Goal: Task Accomplishment & Management: Manage account settings

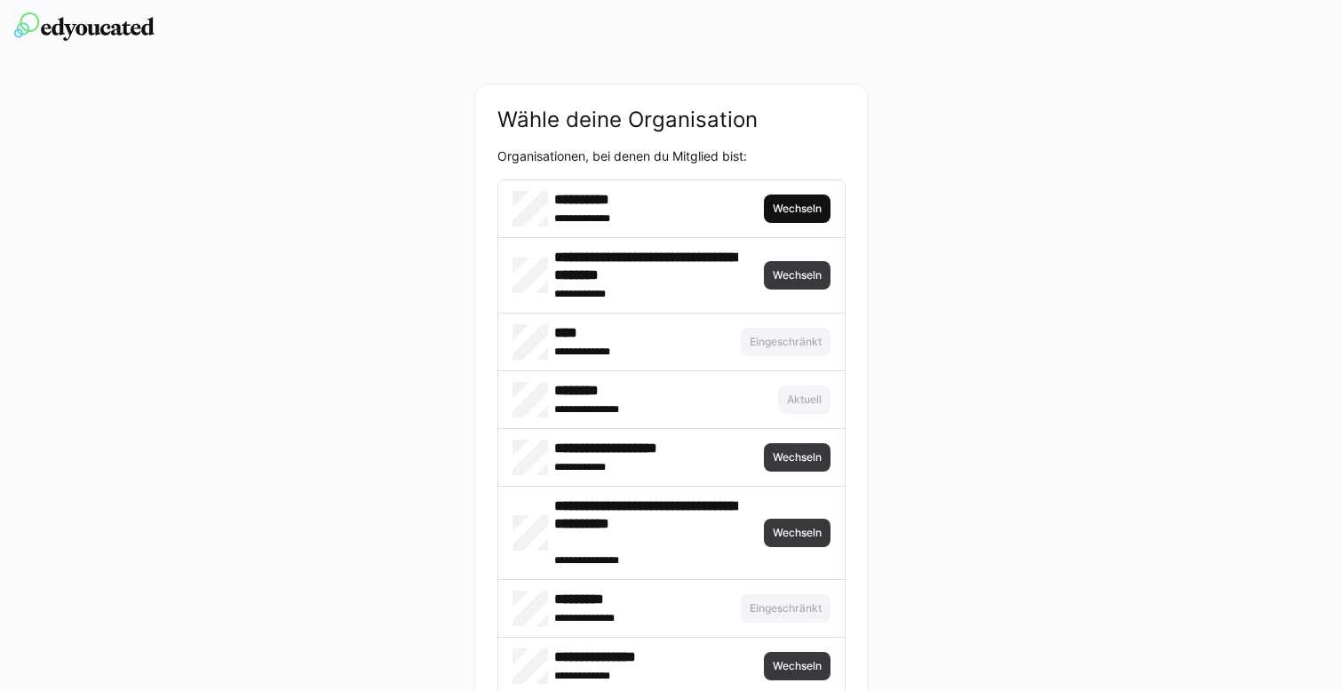
click at [767, 203] on span "Wechseln" at bounding box center [797, 209] width 67 height 28
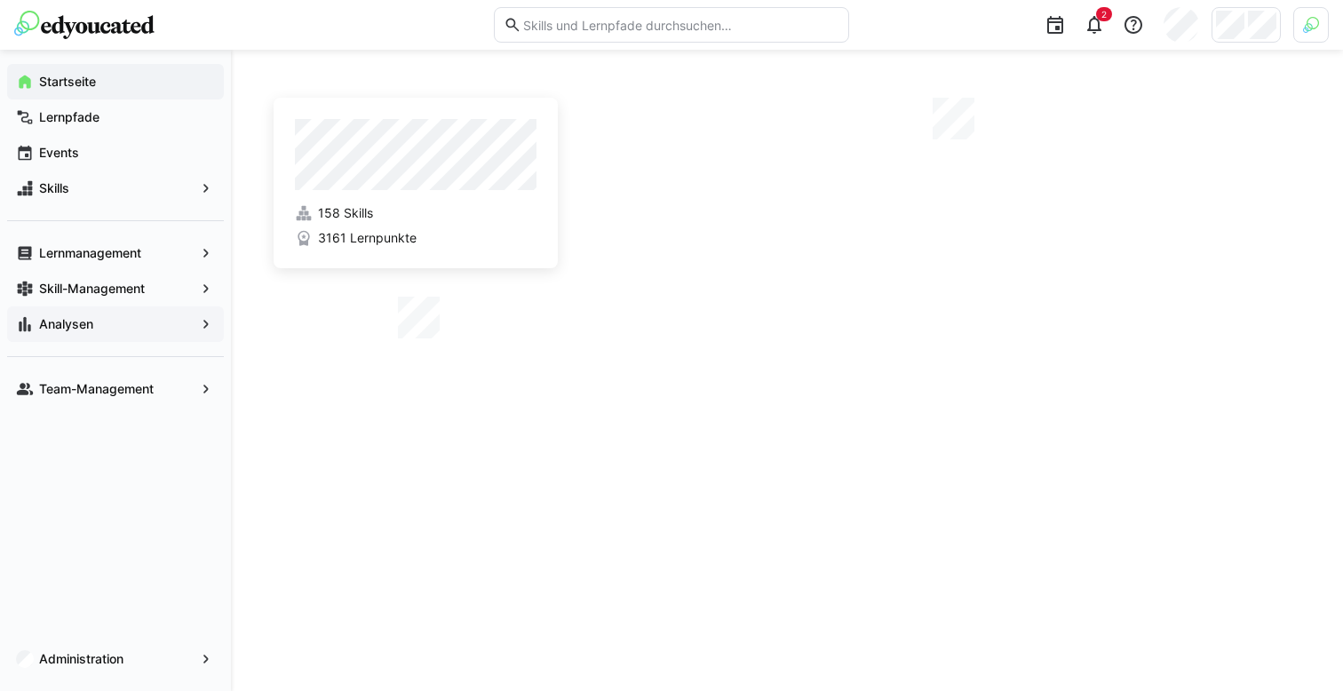
click at [0, 0] on app-navigation-label "Analysen" at bounding box center [0, 0] width 0 height 0
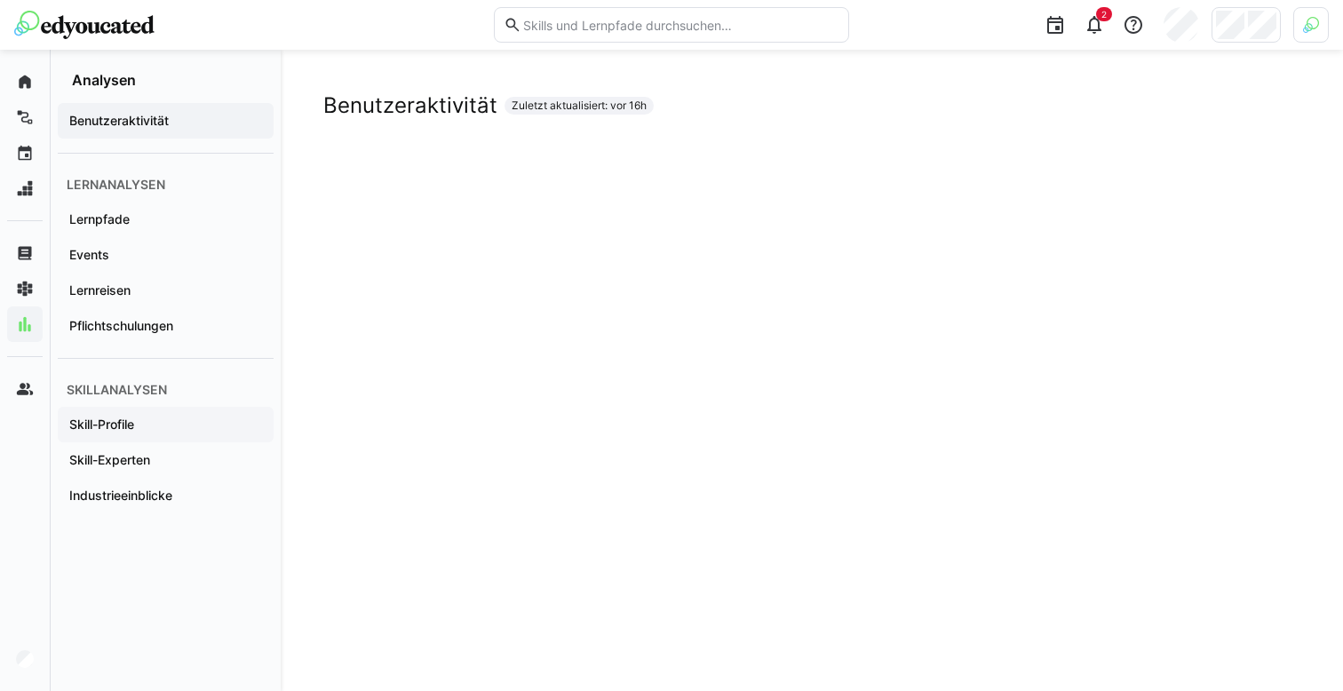
click at [0, 0] on app-navigation-label "Skill-Profile" at bounding box center [0, 0] width 0 height 0
click at [1142, 35] on eds-icon at bounding box center [1133, 24] width 21 height 21
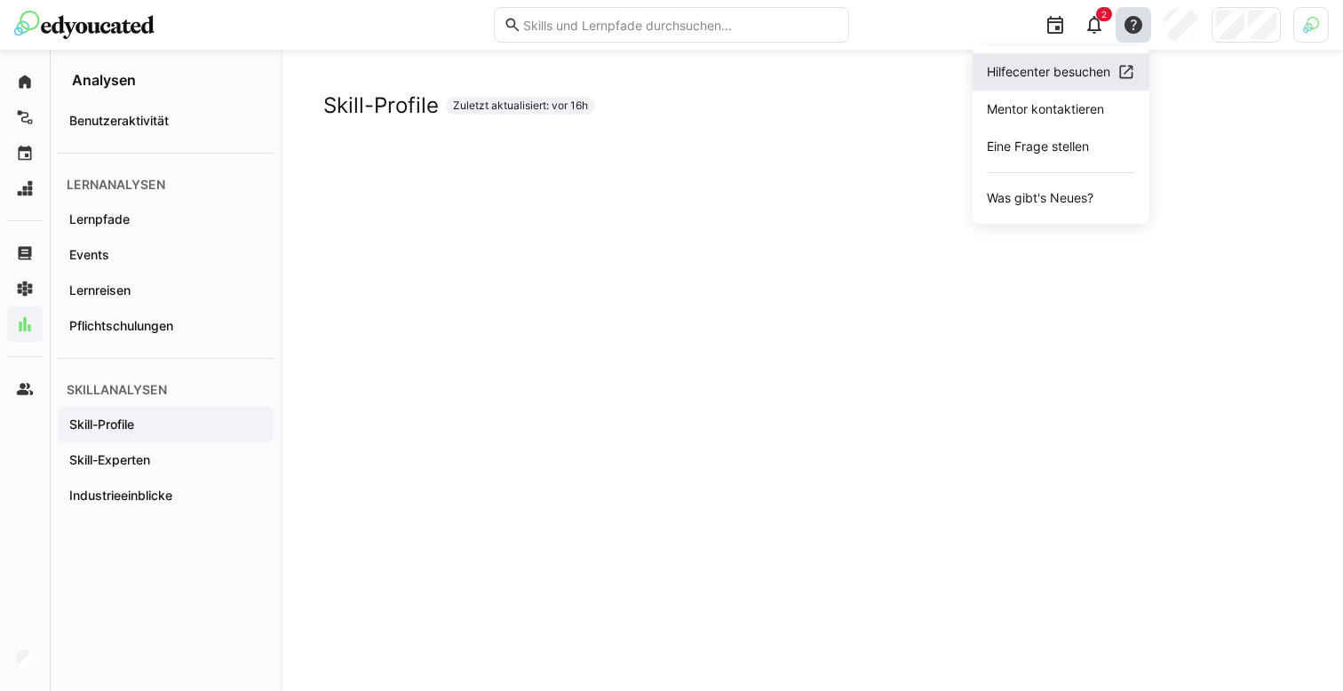
click at [1099, 82] on span "Hilfecenter besuchen" at bounding box center [1061, 71] width 177 height 37
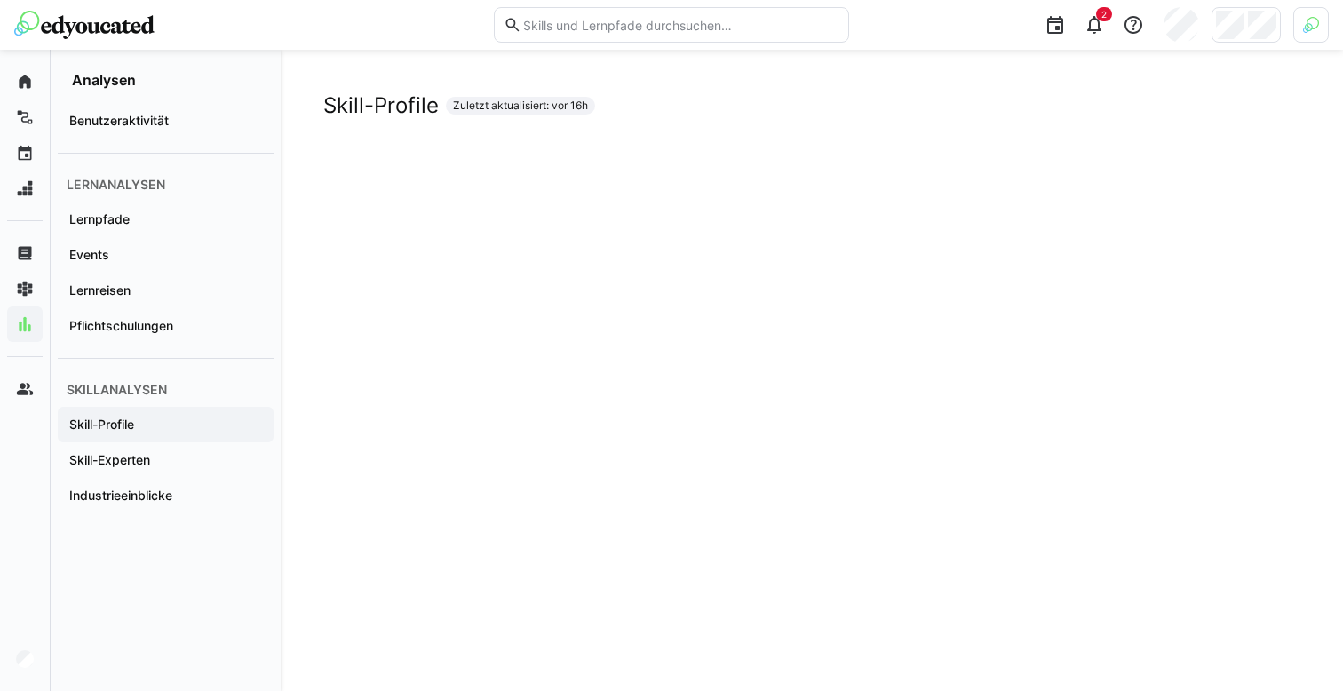
click at [1244, 42] on div at bounding box center [1246, 25] width 69 height 36
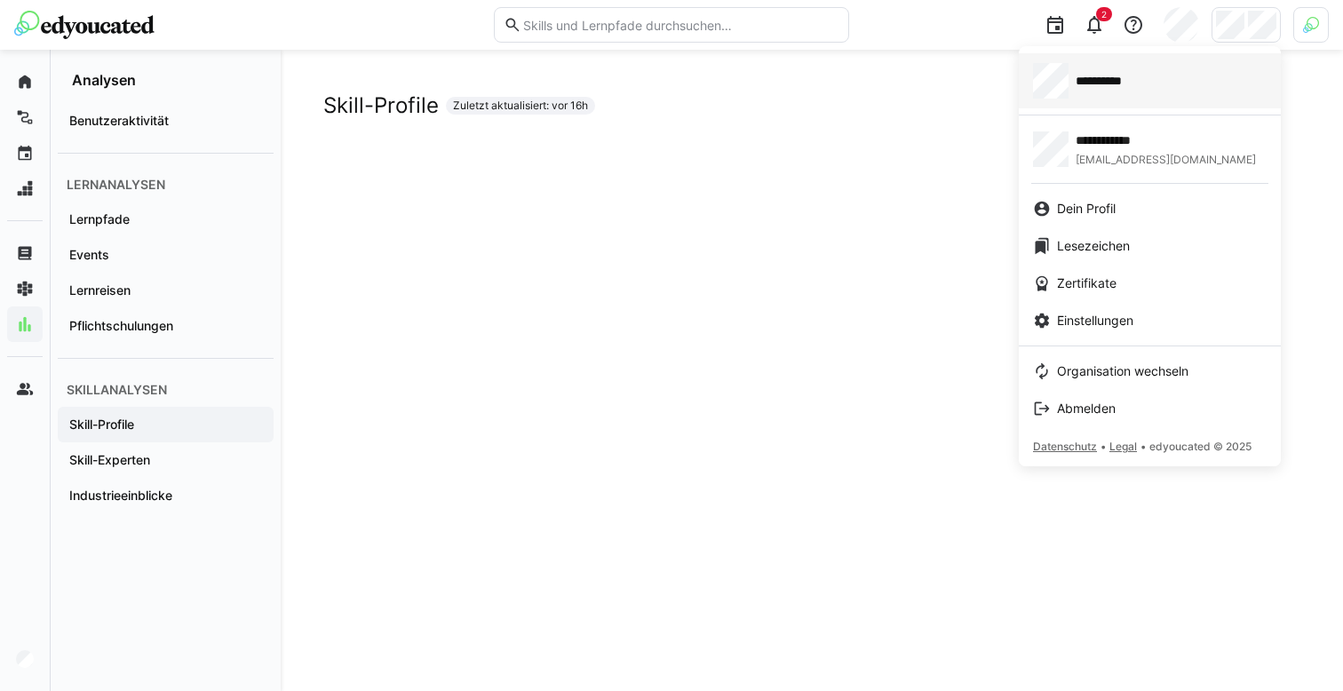
click at [1159, 84] on div "**********" at bounding box center [1150, 81] width 234 height 36
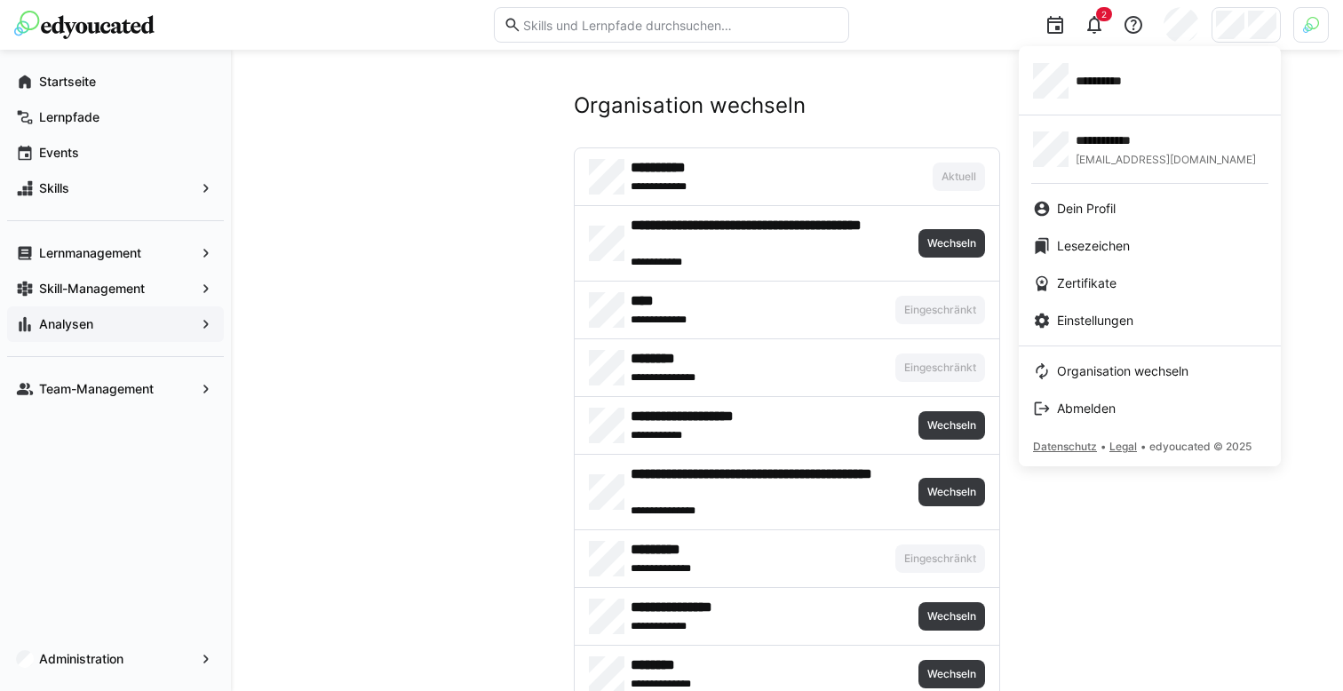
click at [306, 351] on div at bounding box center [671, 345] width 1343 height 691
click at [1068, 317] on span "Einstellungen" at bounding box center [1095, 321] width 76 height 18
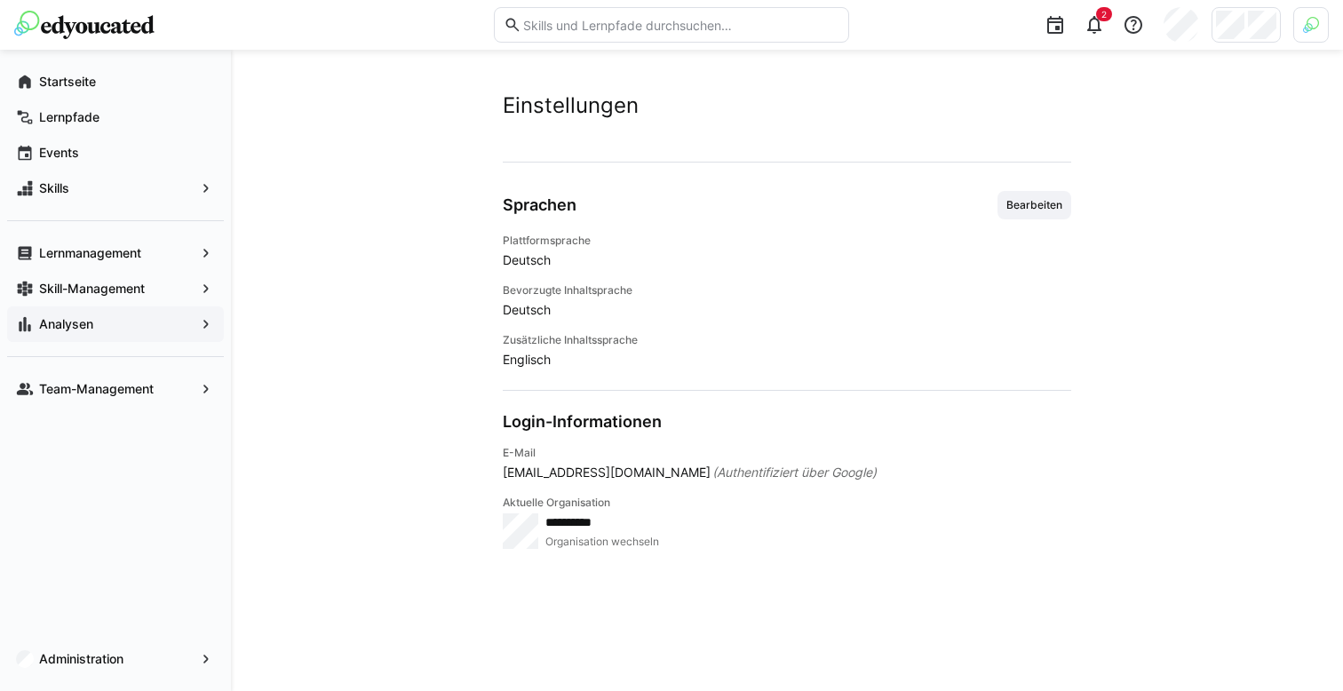
click at [1308, 17] on img at bounding box center [1311, 25] width 16 height 16
click at [1115, 215] on span "Aktivieren" at bounding box center [1115, 209] width 55 height 14
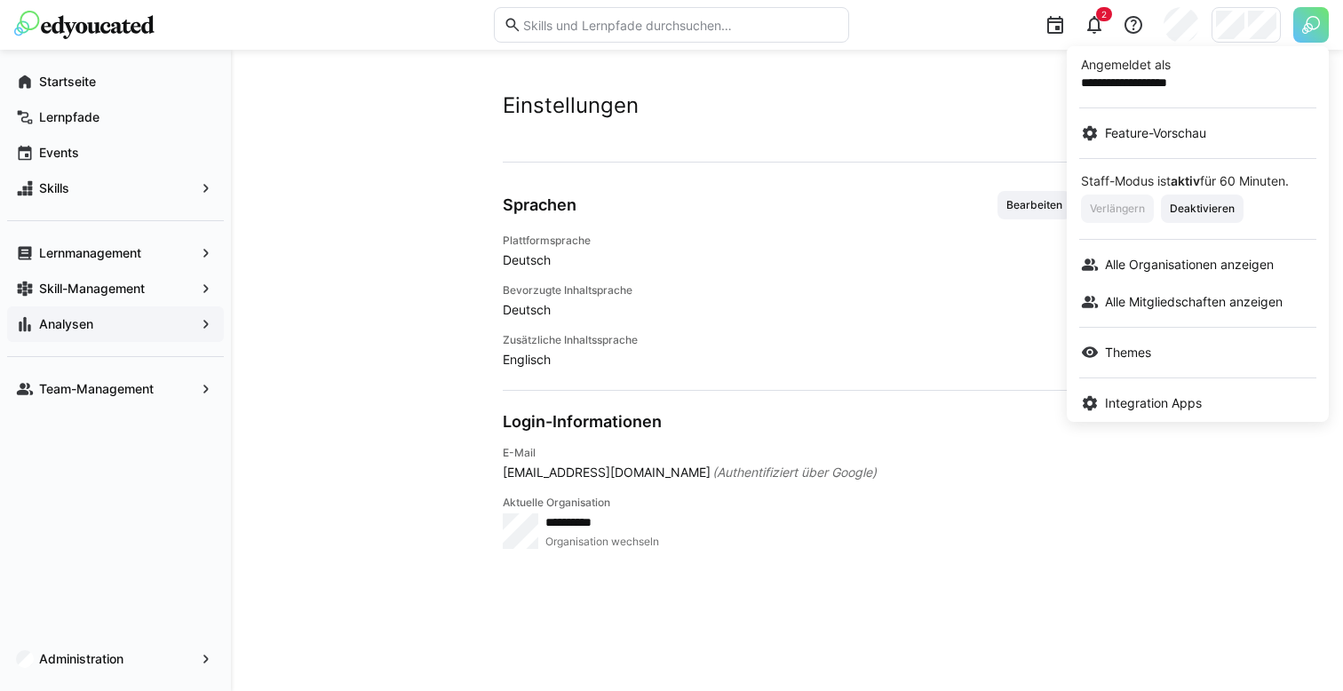
click at [253, 242] on div at bounding box center [671, 345] width 1343 height 691
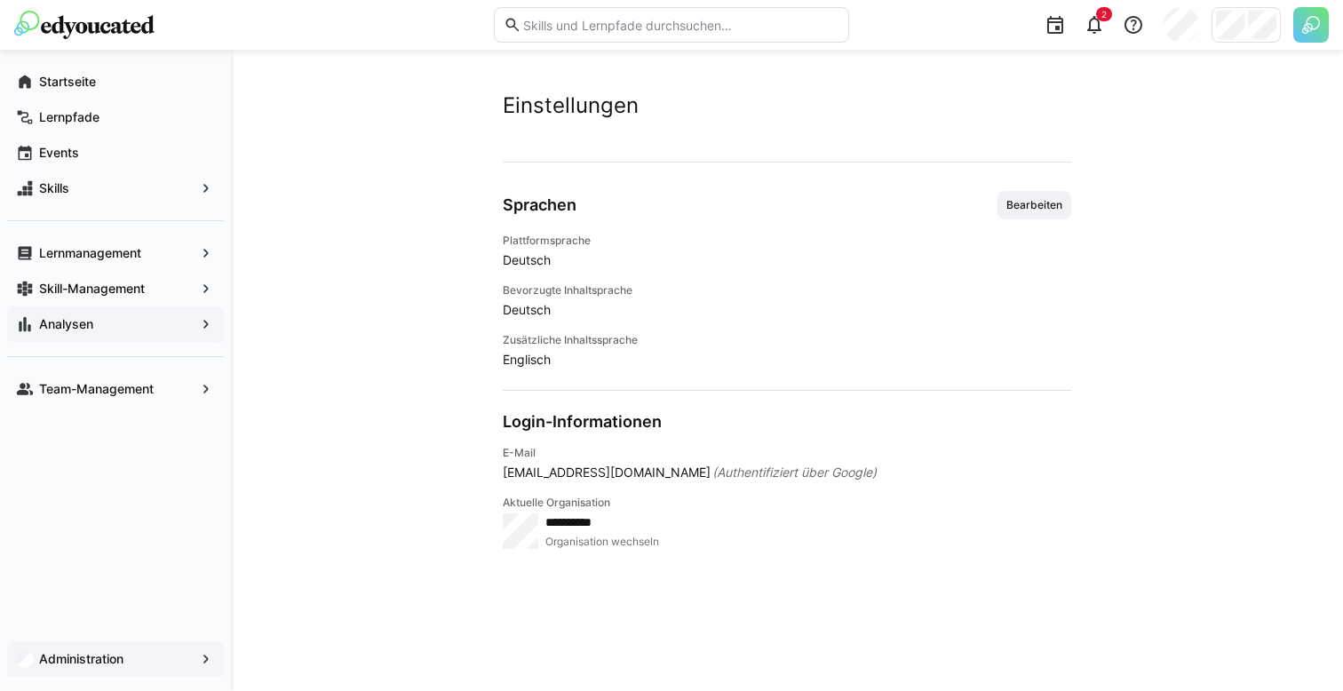
click at [0, 0] on app-navigation-label "Administration" at bounding box center [0, 0] width 0 height 0
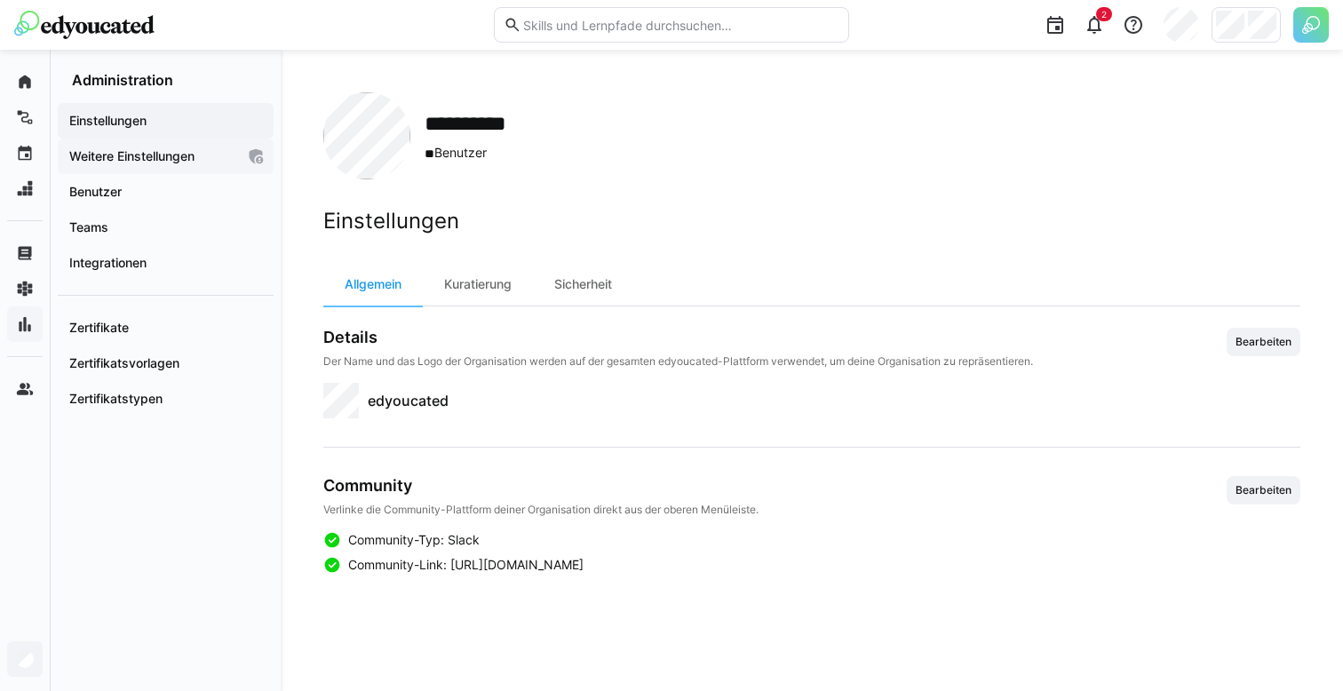
click at [195, 147] on span "Weitere Einstellungen" at bounding box center [151, 156] width 169 height 18
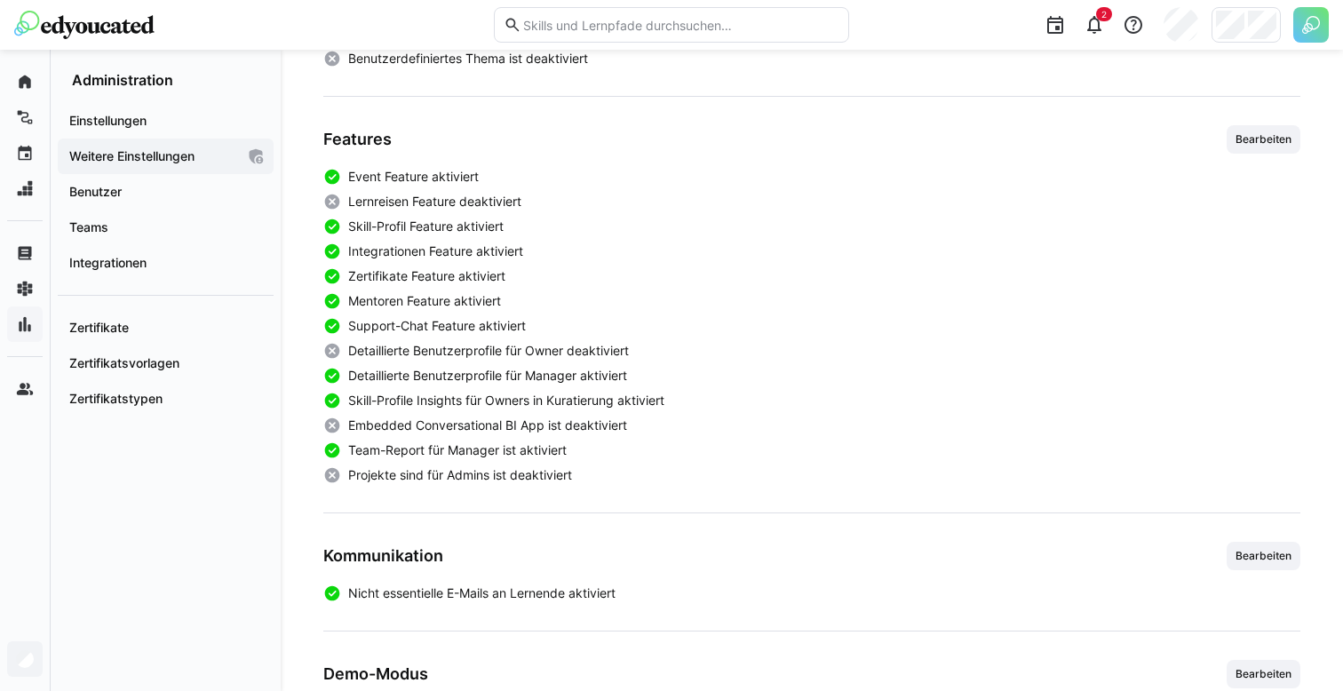
scroll to position [634, 0]
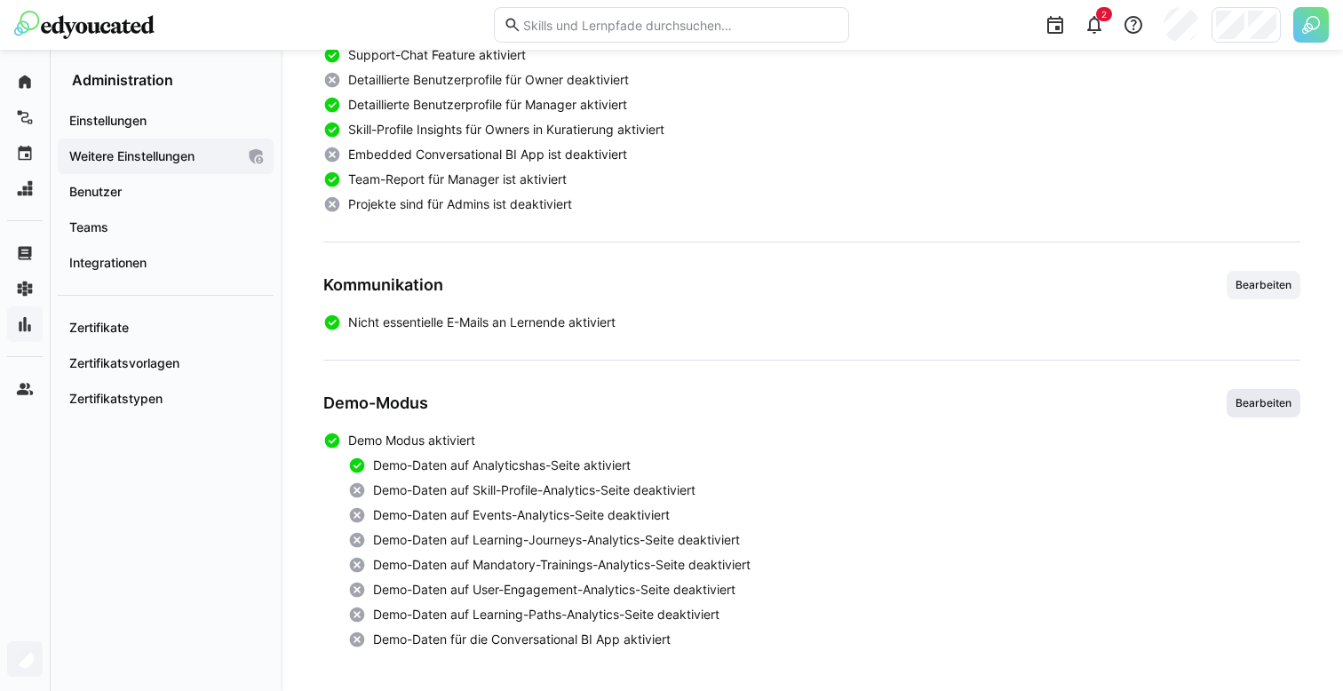
click at [1239, 399] on span "Bearbeiten" at bounding box center [1264, 403] width 60 height 14
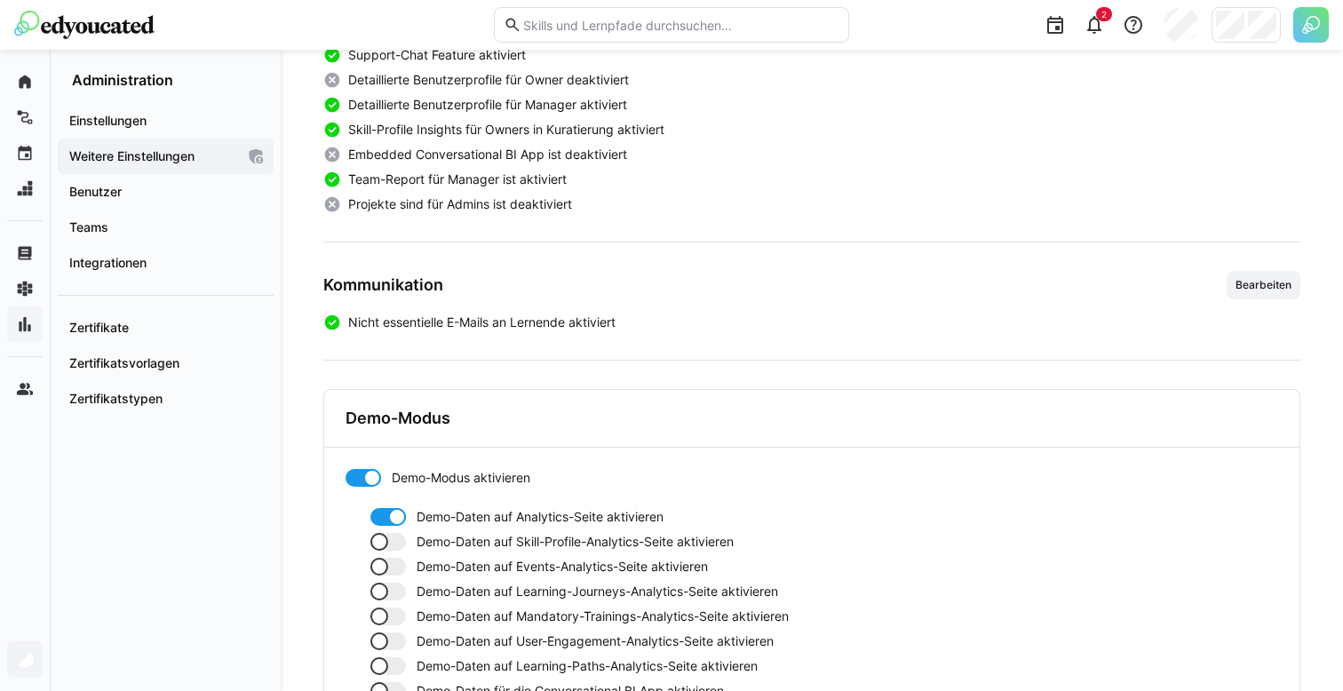
scroll to position [766, 0]
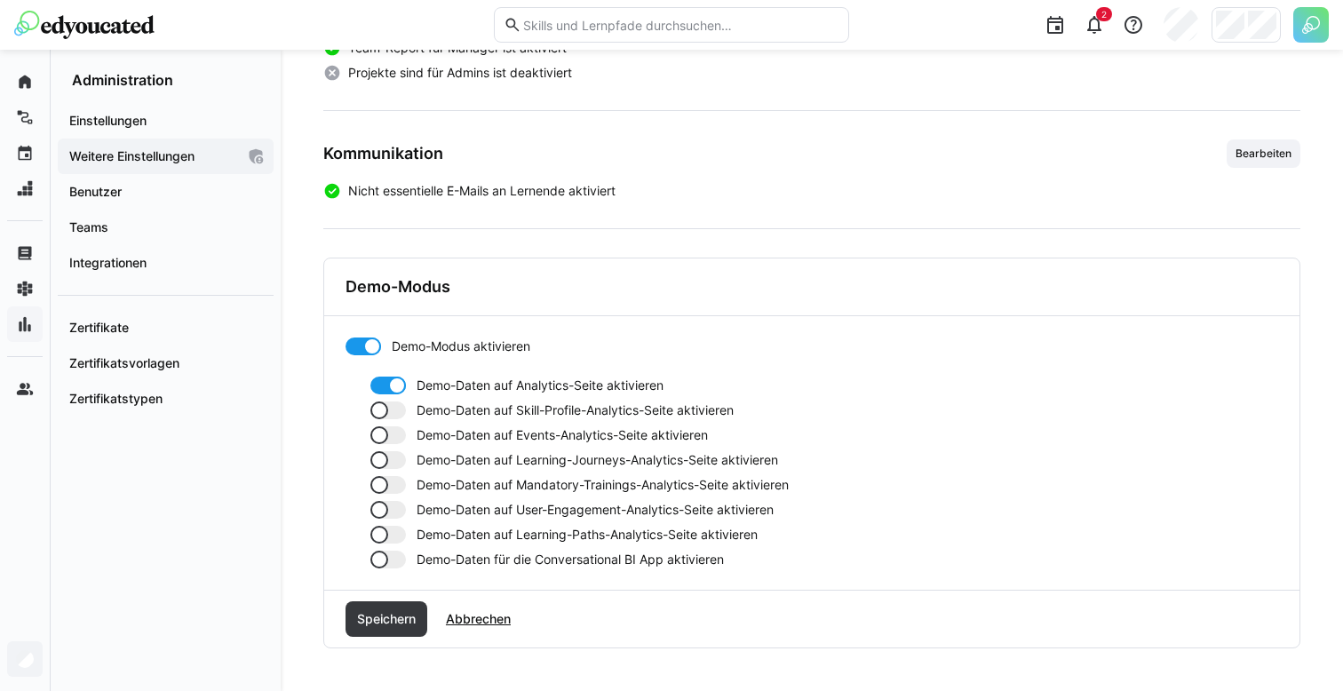
click at [457, 413] on span "Demo-Daten auf Skill-Profile-Analytics-Seite aktivieren" at bounding box center [575, 410] width 317 height 18
click at [384, 624] on span "Speichern" at bounding box center [386, 619] width 64 height 18
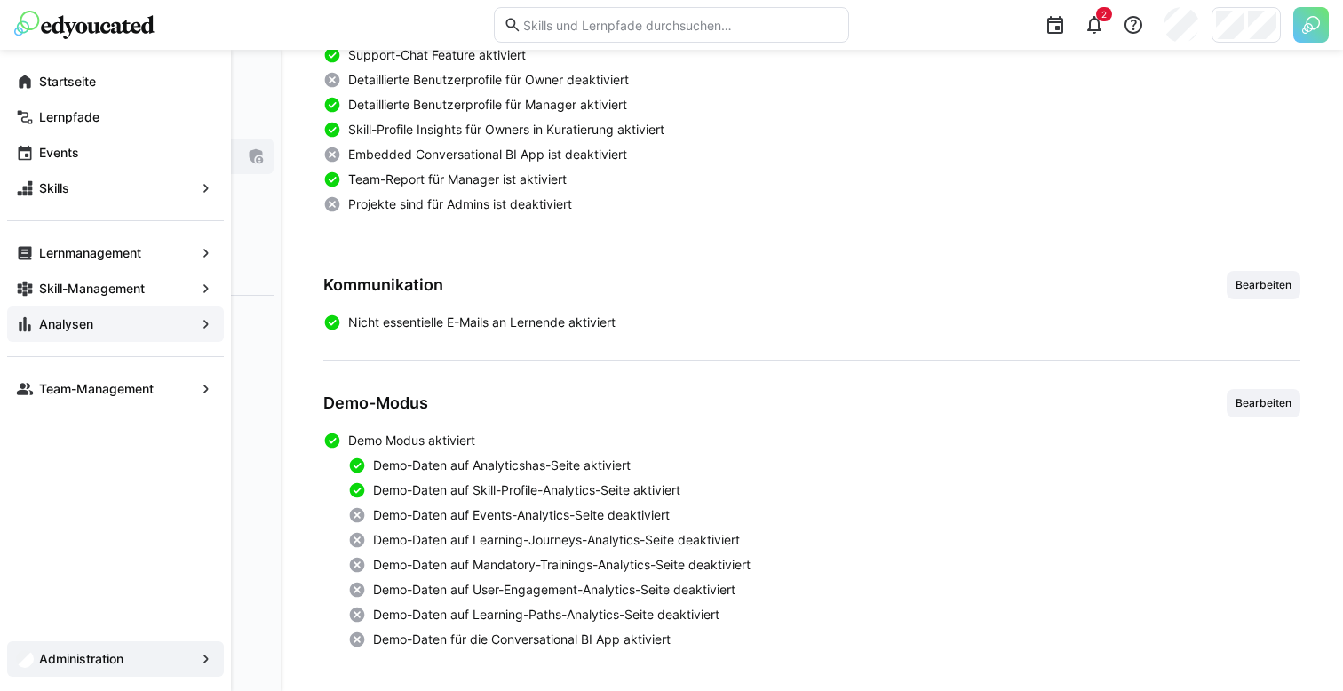
click at [0, 0] on app-navigation-label "Analysen" at bounding box center [0, 0] width 0 height 0
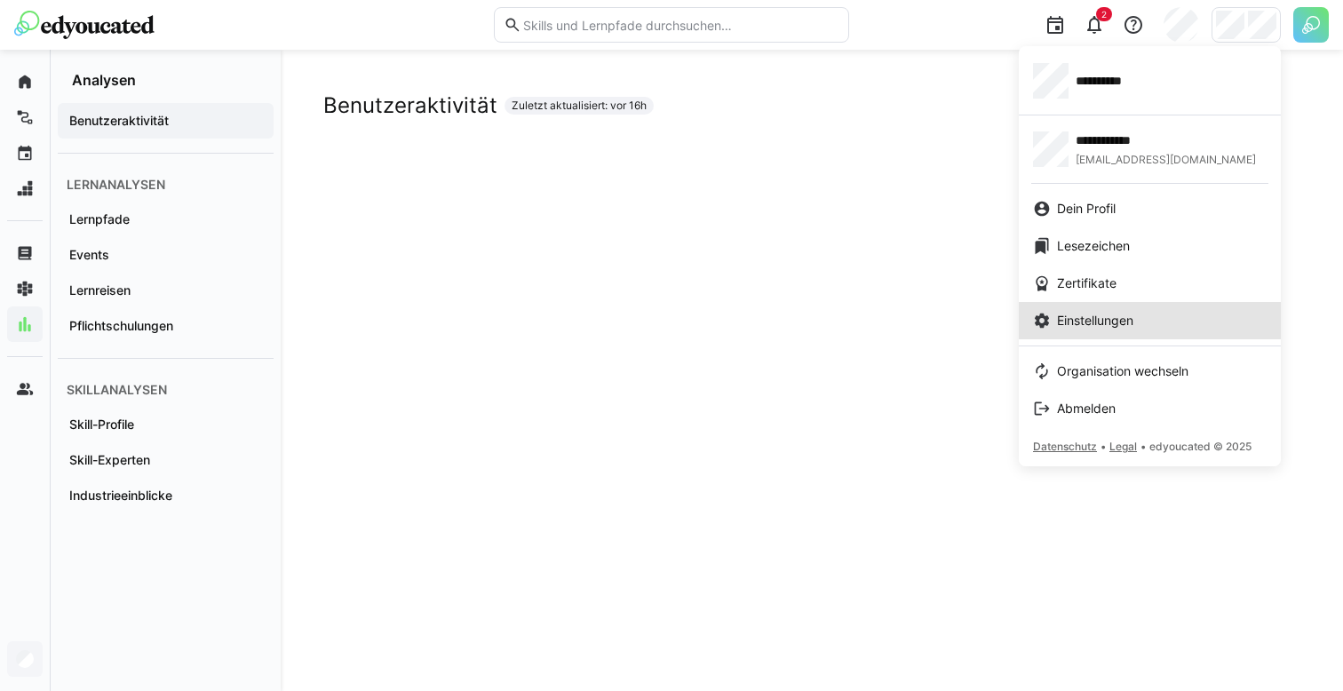
click at [1111, 327] on span "Einstellungen" at bounding box center [1095, 321] width 76 height 18
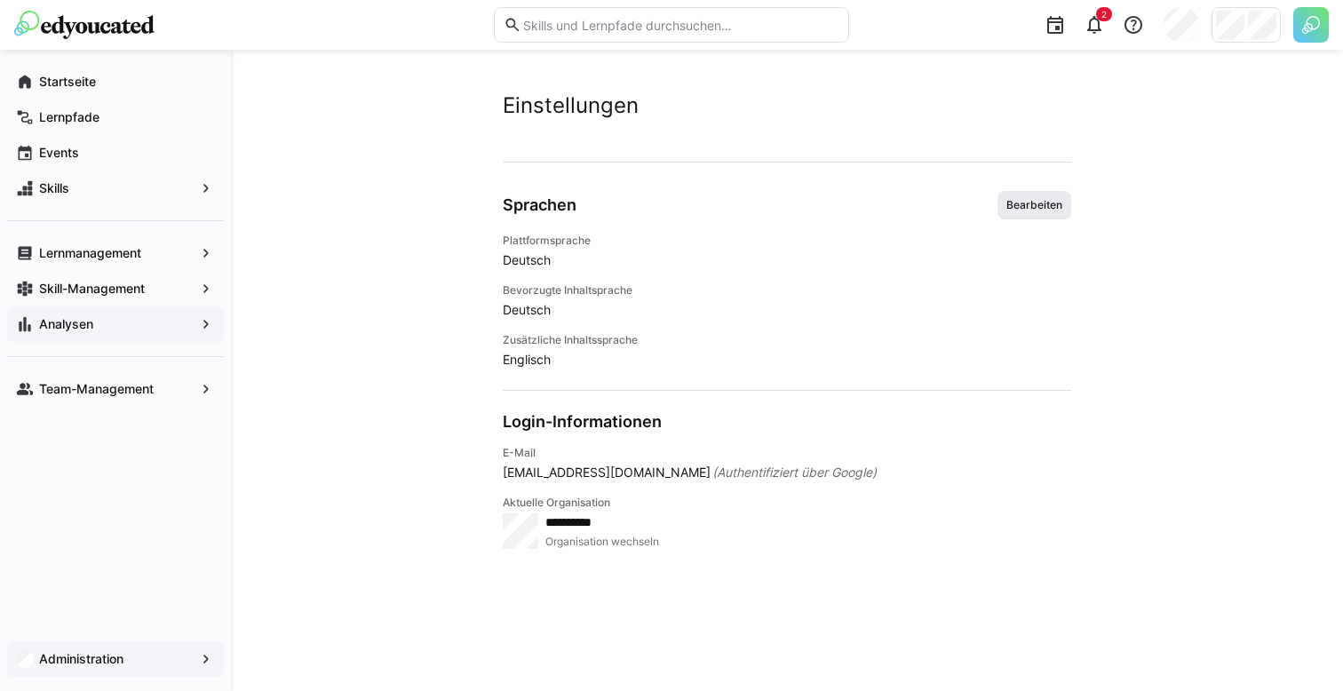
click at [1016, 208] on span "Bearbeiten" at bounding box center [1035, 205] width 60 height 14
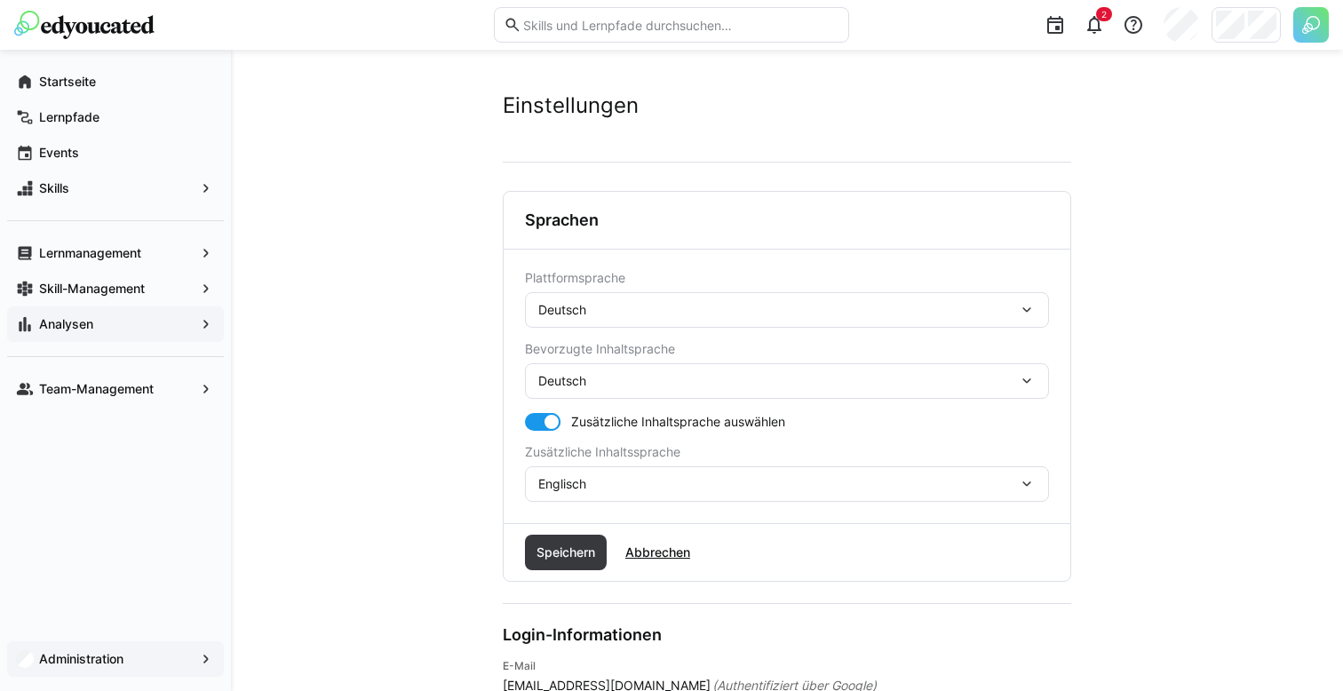
click at [631, 314] on div "Deutsch" at bounding box center [778, 310] width 480 height 16
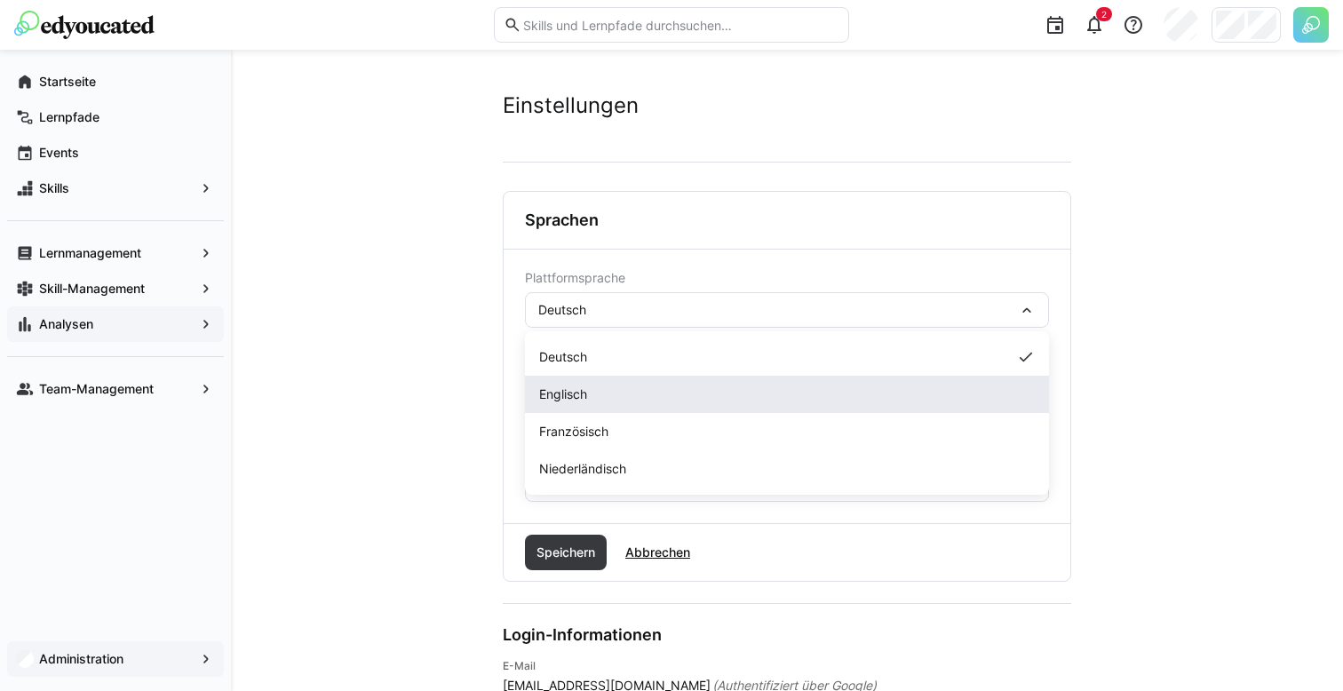
click at [590, 387] on div "Englisch" at bounding box center [787, 395] width 496 height 18
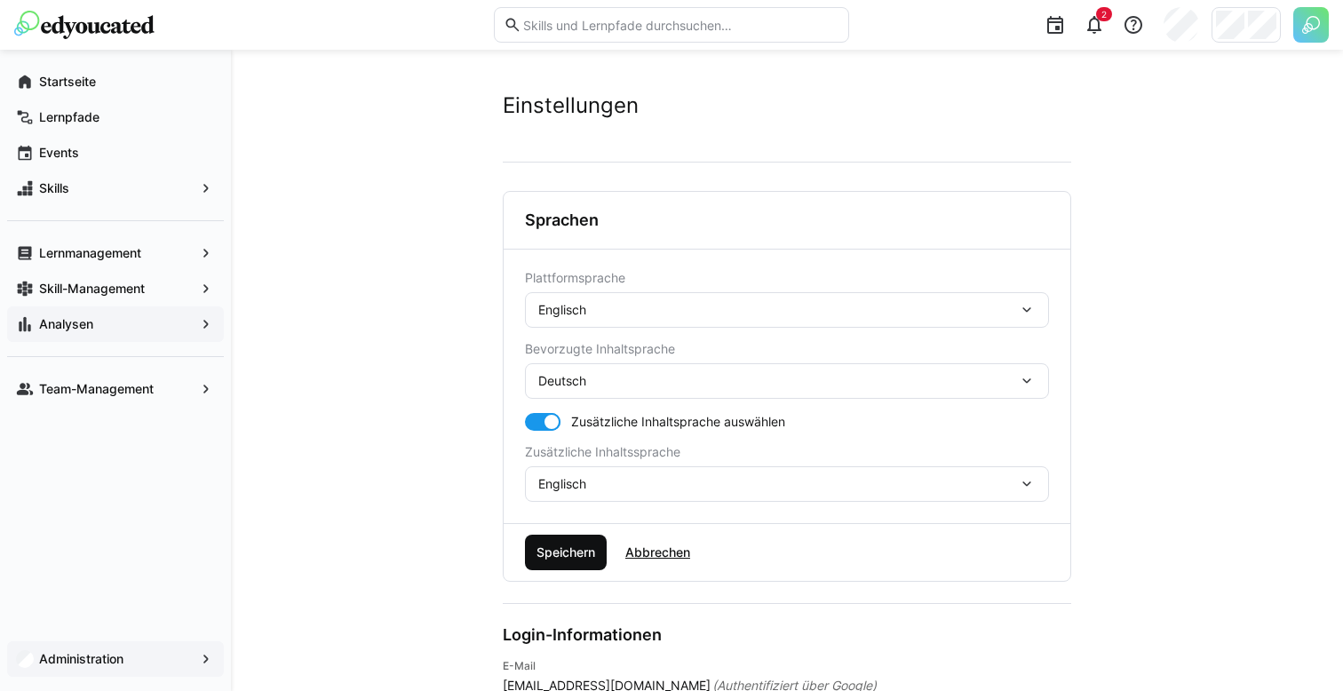
click at [583, 541] on span "Speichern" at bounding box center [566, 553] width 82 height 36
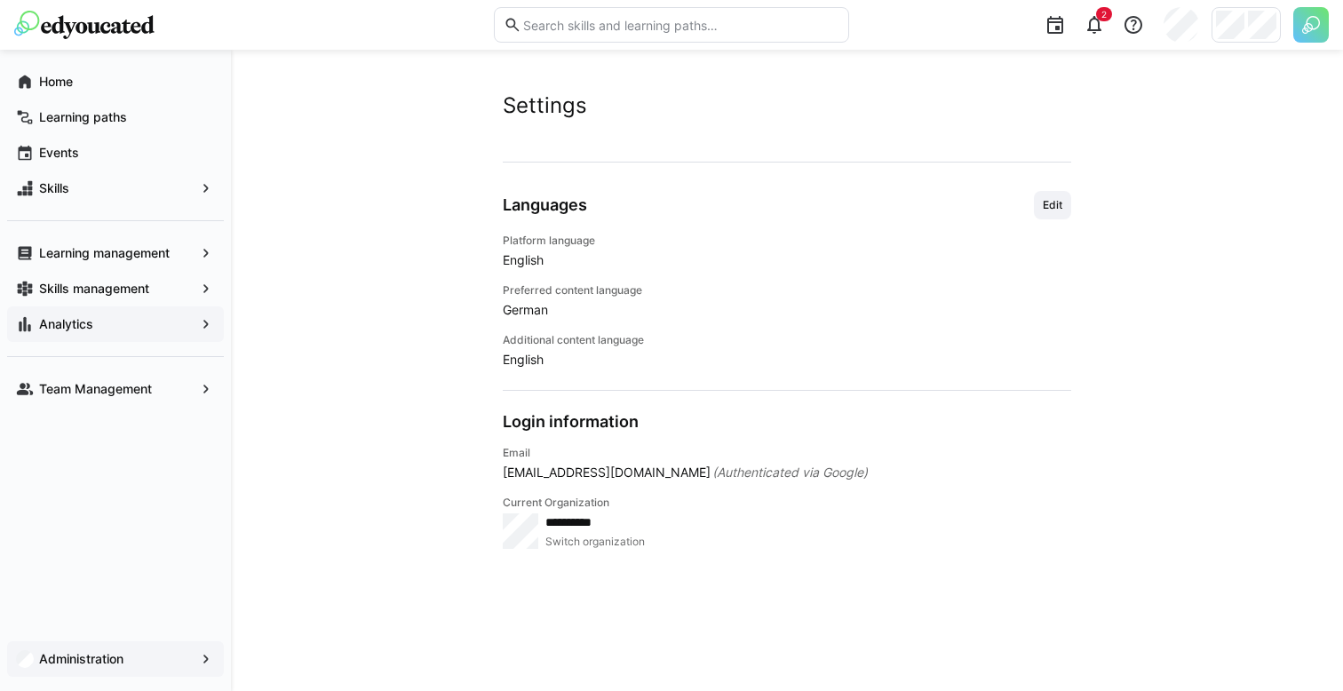
click at [155, 319] on span "Analytics" at bounding box center [115, 324] width 158 height 18
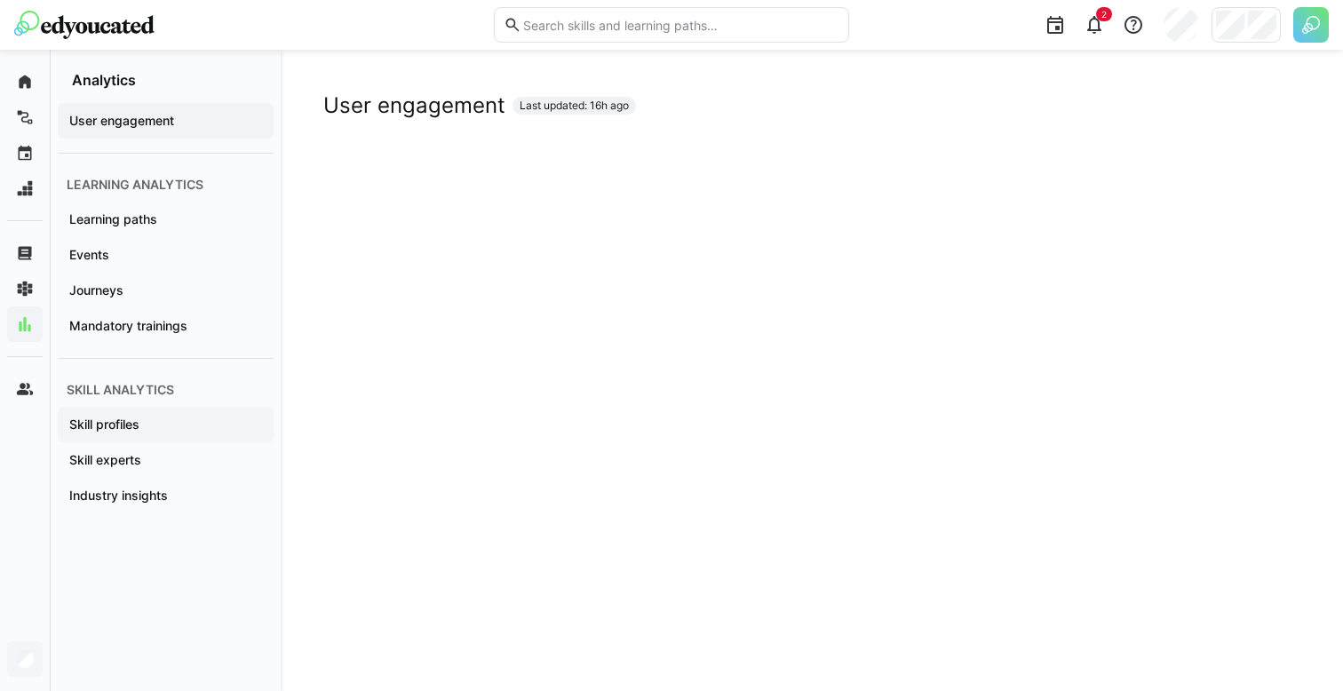
click at [211, 434] on div "Skill profiles" at bounding box center [166, 425] width 216 height 36
click at [1248, 17] on div at bounding box center [1246, 25] width 69 height 36
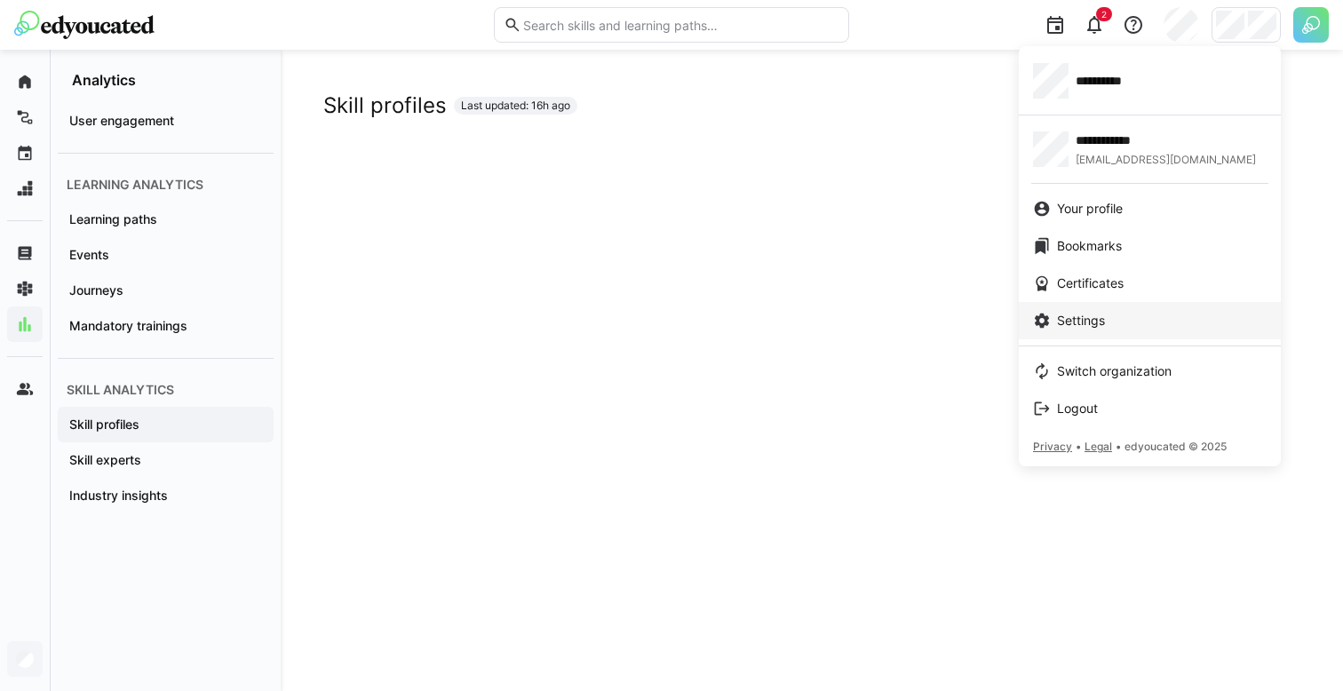
click at [1065, 325] on span "Settings" at bounding box center [1081, 321] width 48 height 18
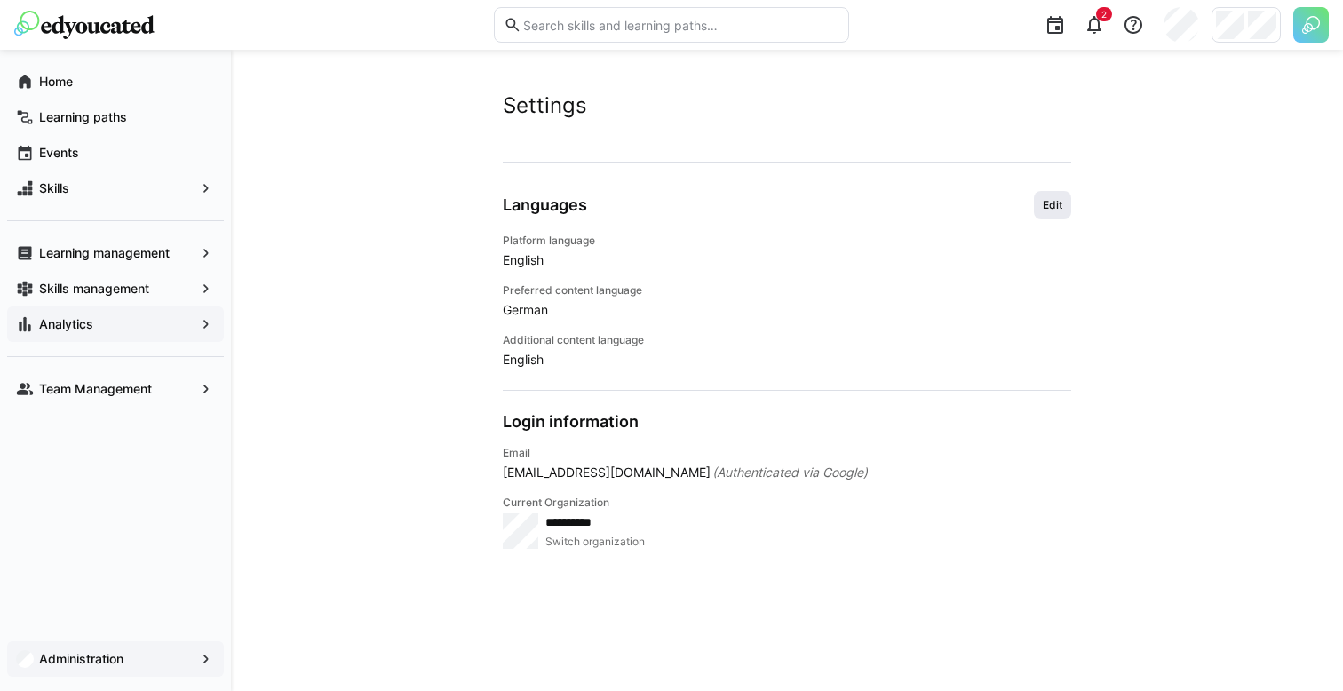
click at [1042, 205] on span "Edit" at bounding box center [1052, 205] width 23 height 14
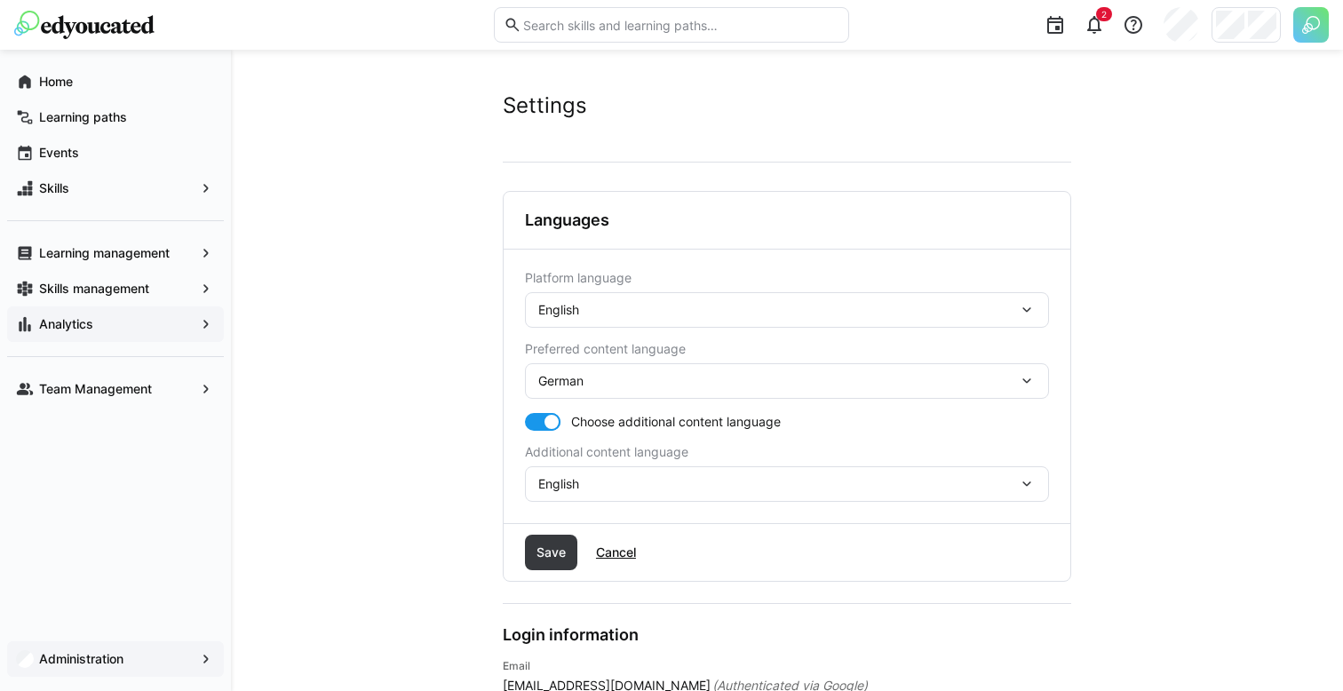
click at [690, 312] on div "English" at bounding box center [778, 310] width 480 height 16
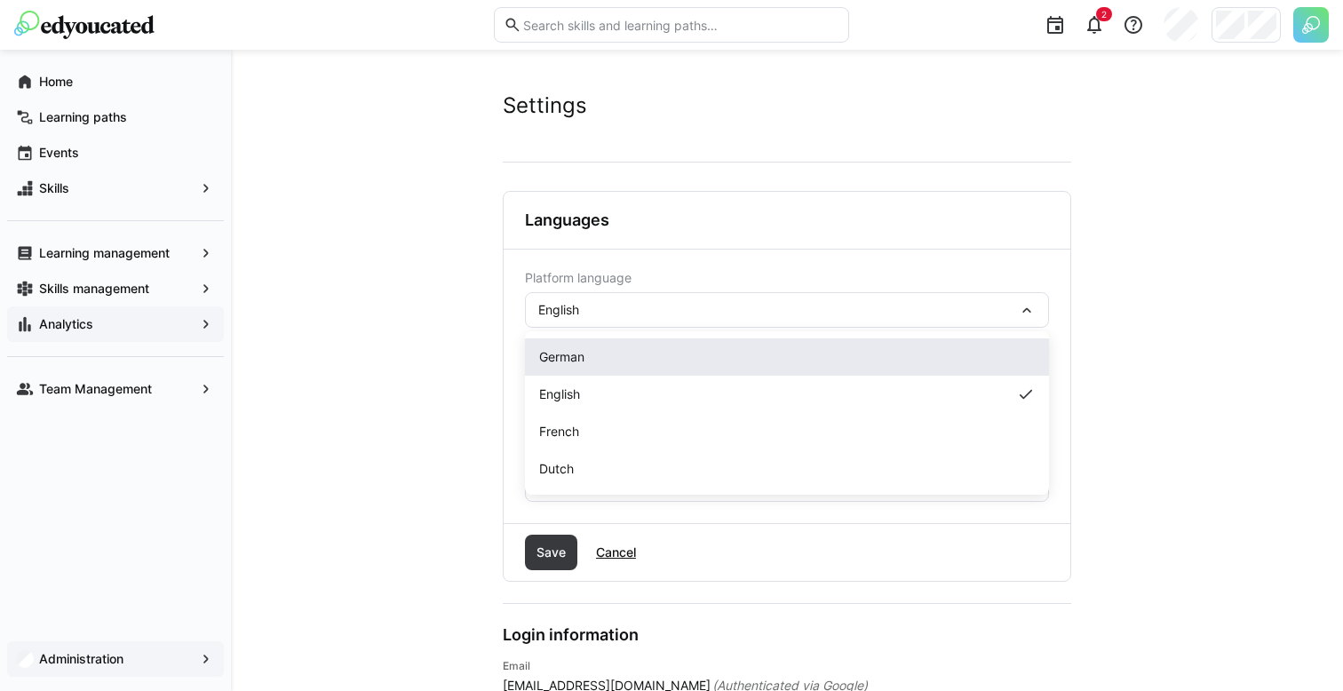
click at [591, 372] on div "German" at bounding box center [787, 356] width 524 height 37
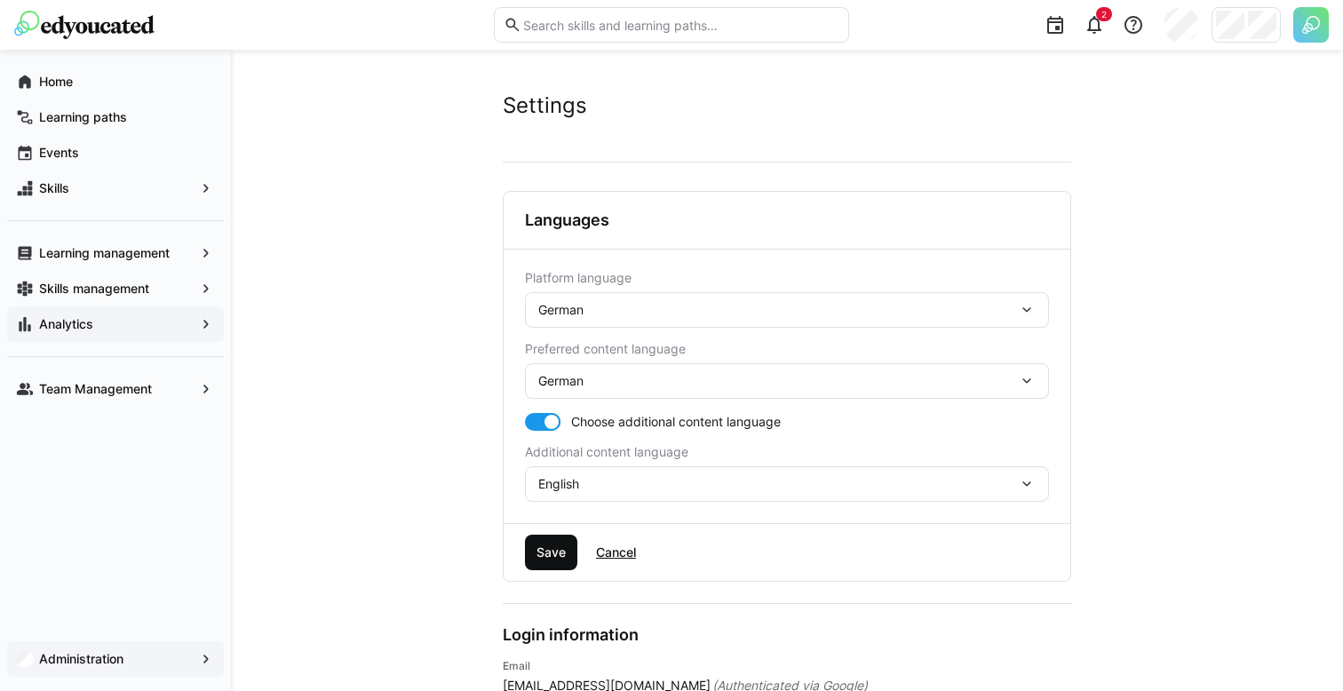
click at [539, 550] on span "Save" at bounding box center [551, 553] width 35 height 18
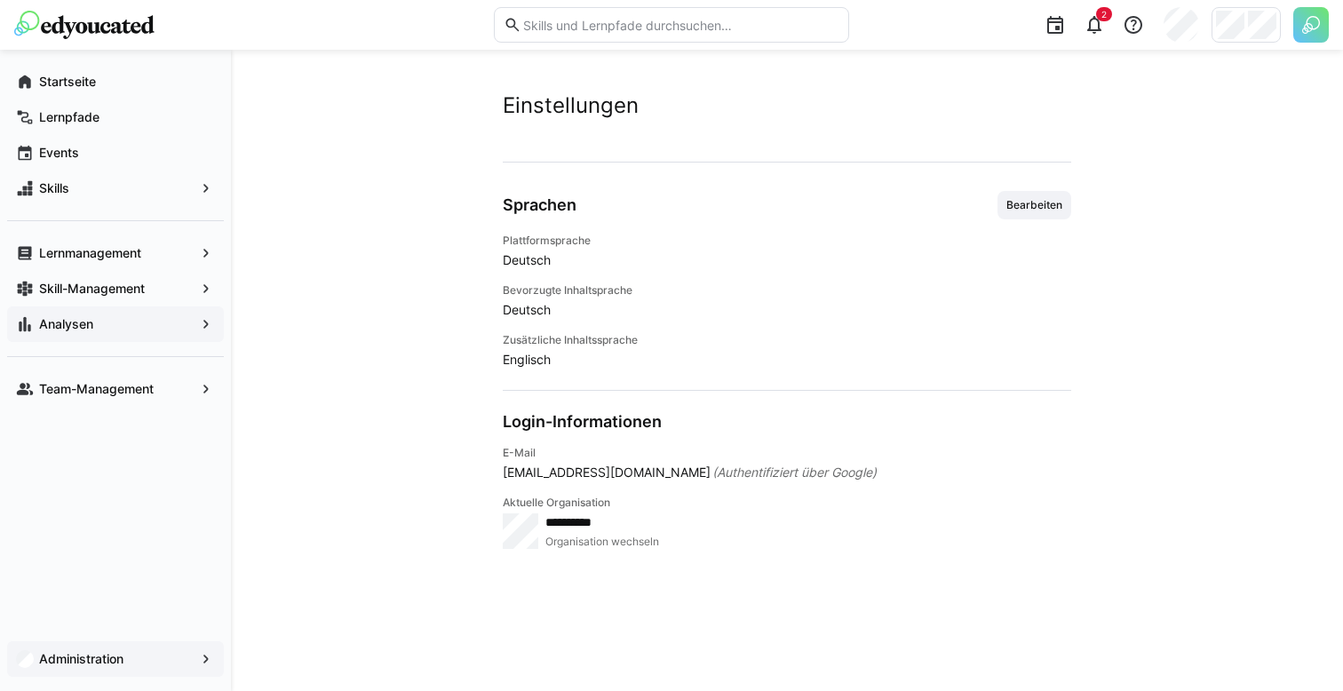
click at [101, 322] on span "Analysen" at bounding box center [115, 324] width 158 height 18
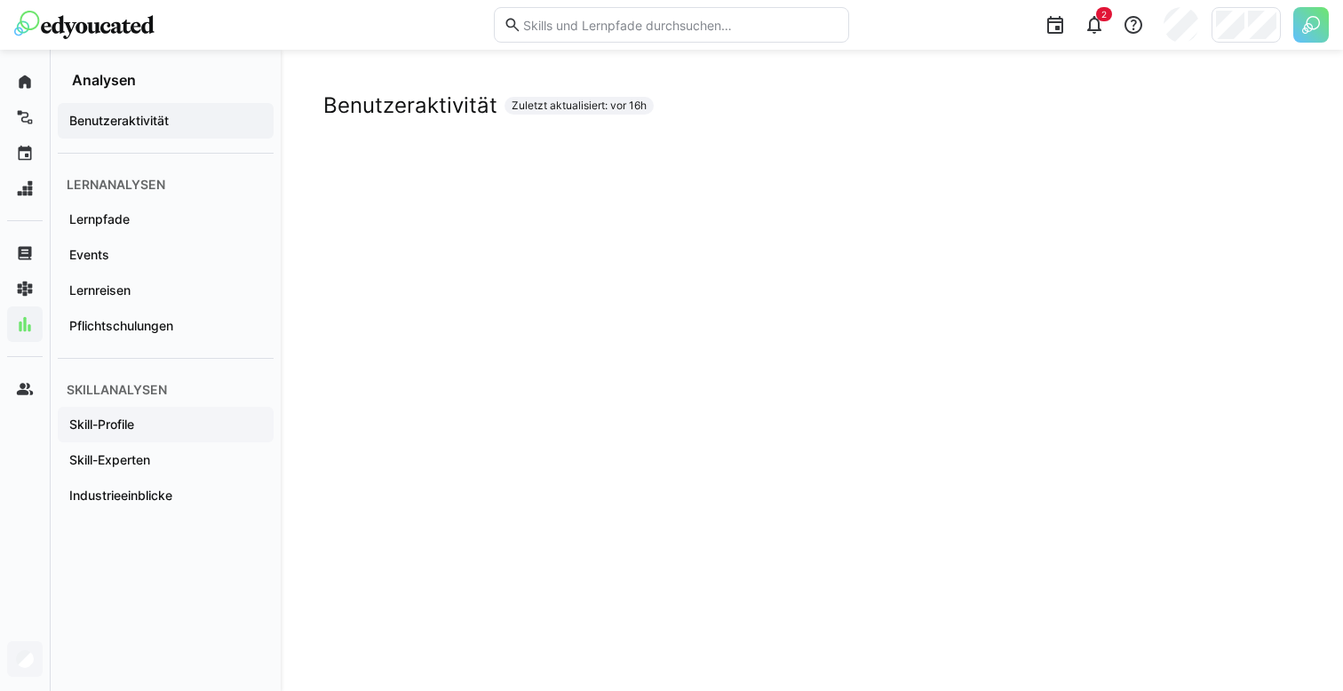
click at [143, 433] on div "Skill-Profile" at bounding box center [166, 425] width 216 height 36
